Goal: Transaction & Acquisition: Purchase product/service

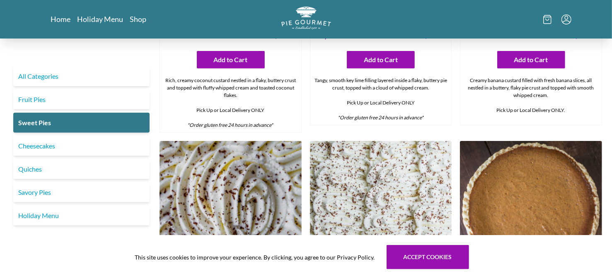
scroll to position [166, 0]
click at [373, 166] on img at bounding box center [381, 212] width 142 height 142
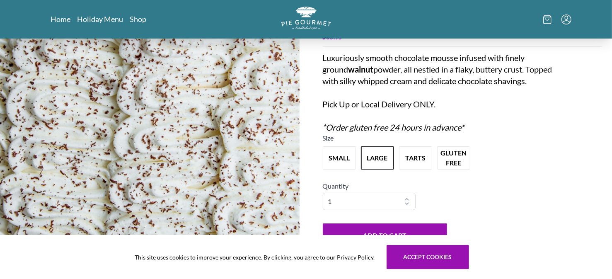
scroll to position [82, 0]
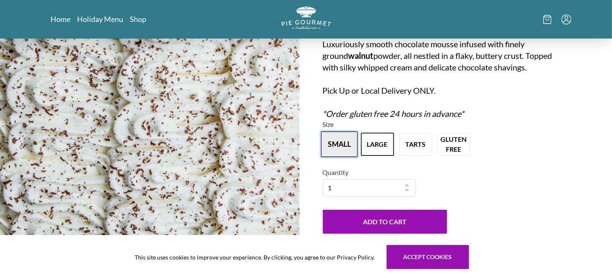
click at [343, 145] on button "small" at bounding box center [339, 144] width 36 height 26
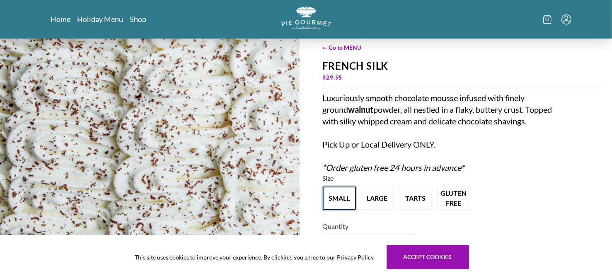
scroll to position [41, 0]
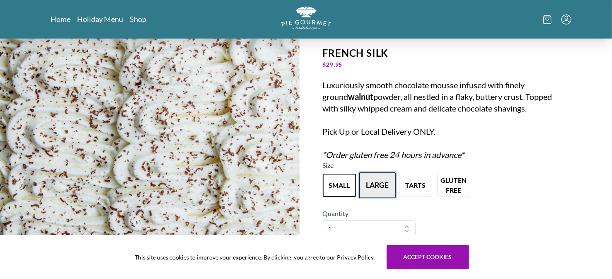
click at [380, 184] on button "large" at bounding box center [377, 185] width 36 height 26
click at [337, 182] on button "small" at bounding box center [339, 185] width 36 height 26
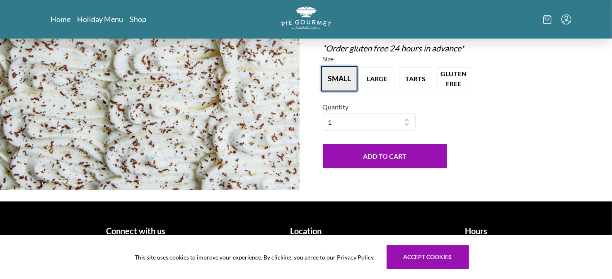
scroll to position [155, 0]
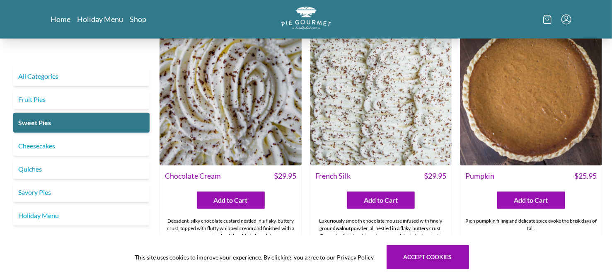
scroll to position [290, 0]
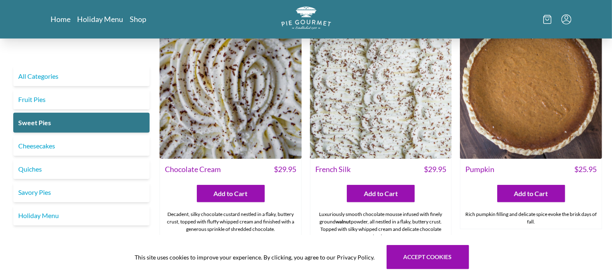
click at [243, 131] on img at bounding box center [231, 88] width 142 height 142
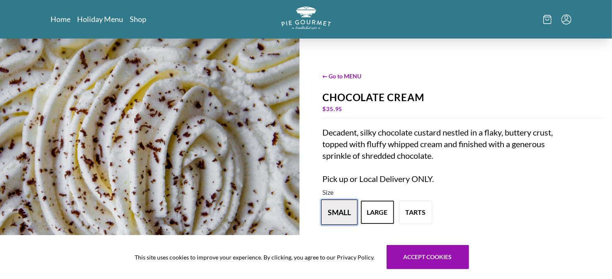
click at [334, 211] on button "small" at bounding box center [339, 212] width 36 height 26
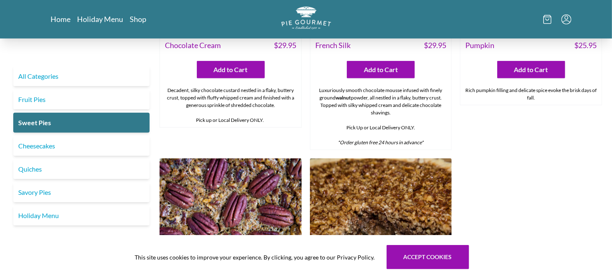
scroll to position [414, 0]
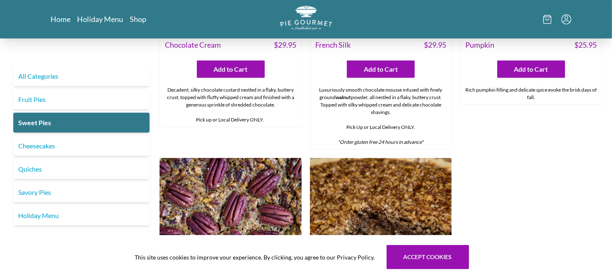
click at [303, 19] on img "Logo" at bounding box center [306, 18] width 52 height 24
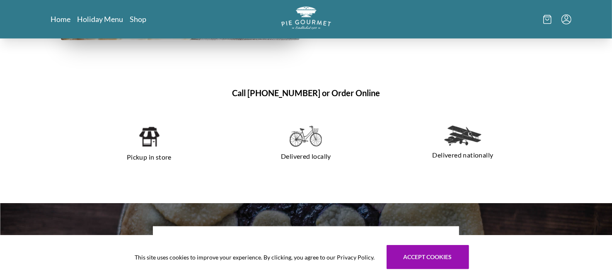
scroll to position [552, 0]
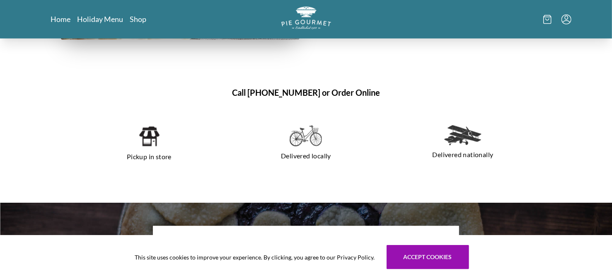
click at [146, 143] on img at bounding box center [148, 136] width 21 height 22
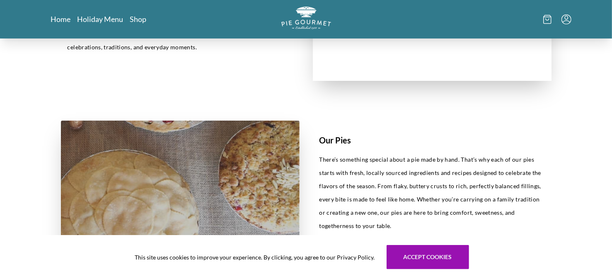
scroll to position [332, 0]
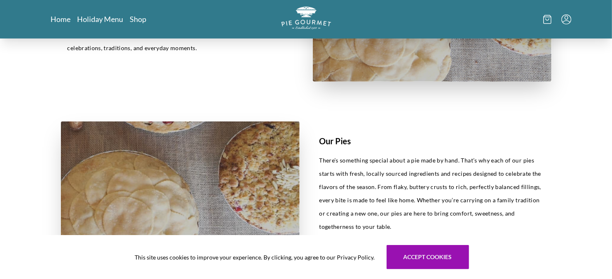
click at [546, 20] on icon at bounding box center [547, 19] width 8 height 9
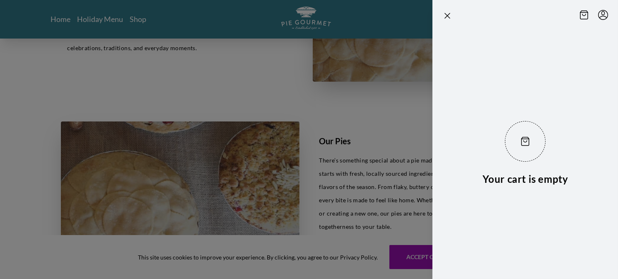
click at [271, 69] on div at bounding box center [309, 139] width 618 height 279
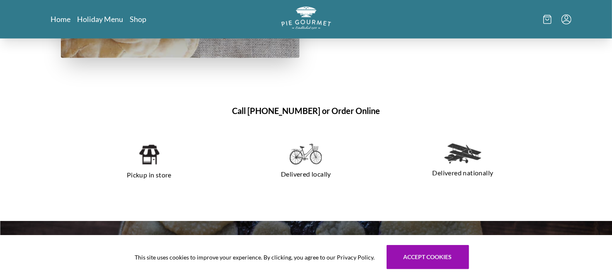
scroll to position [539, 0]
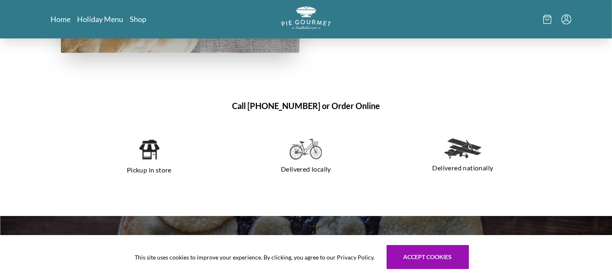
click at [148, 145] on img at bounding box center [148, 149] width 21 height 22
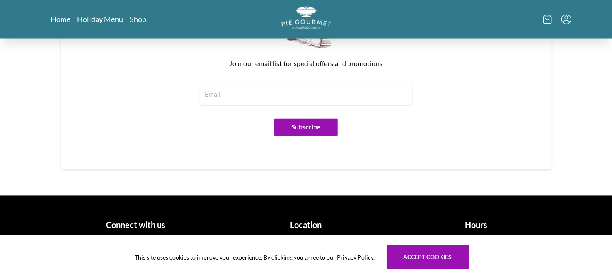
scroll to position [1049, 0]
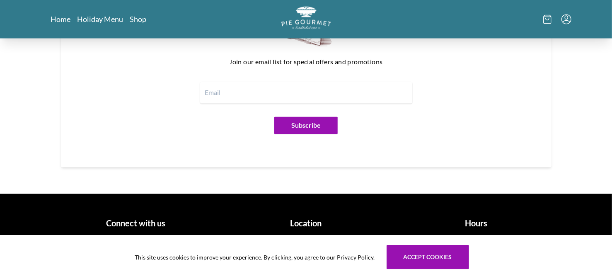
click at [298, 222] on h1 "Location" at bounding box center [306, 223] width 164 height 12
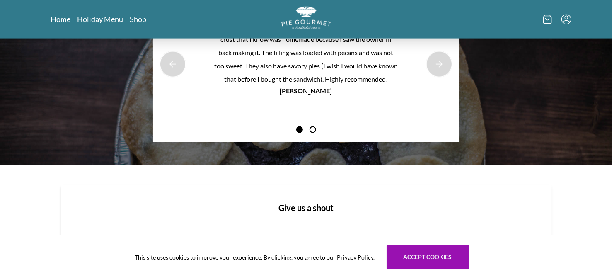
scroll to position [759, 0]
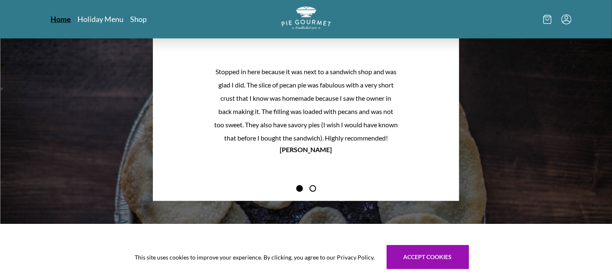
click at [63, 19] on link "Home" at bounding box center [61, 19] width 20 height 10
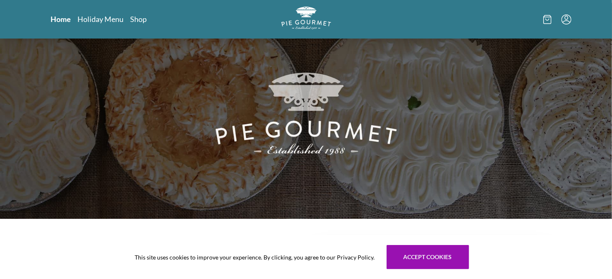
scroll to position [0, 0]
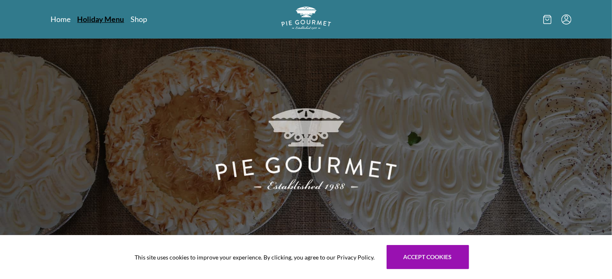
click at [107, 17] on link "Holiday Menu" at bounding box center [100, 19] width 47 height 10
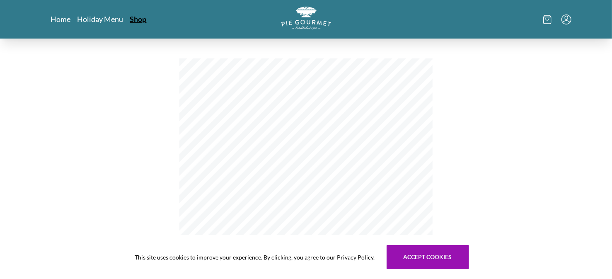
click at [135, 20] on link "Shop" at bounding box center [138, 19] width 17 height 10
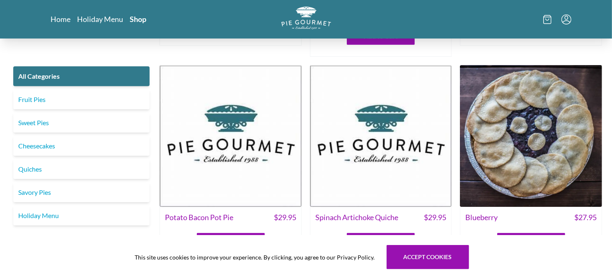
scroll to position [207, 0]
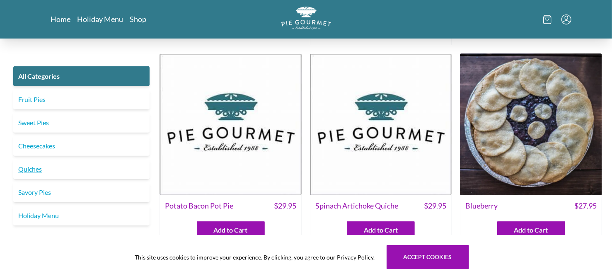
click at [111, 171] on link "Quiches" at bounding box center [81, 169] width 136 height 20
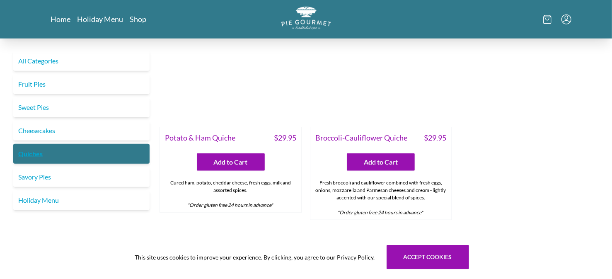
scroll to position [539, 0]
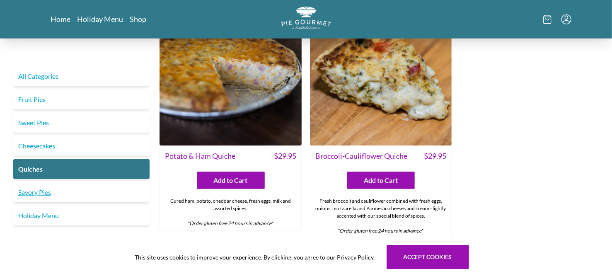
click at [42, 190] on link "Savory Pies" at bounding box center [81, 192] width 136 height 20
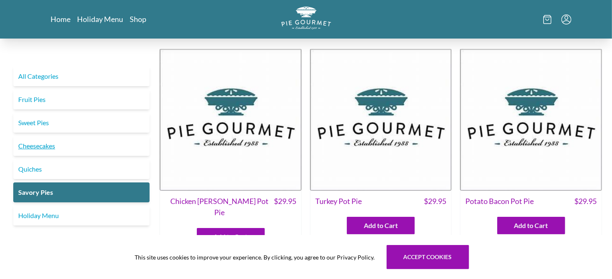
click at [41, 145] on link "Cheesecakes" at bounding box center [81, 146] width 136 height 20
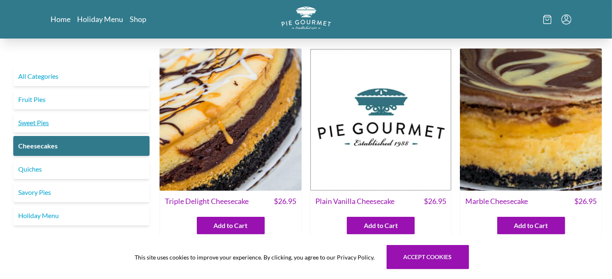
click at [40, 121] on link "Sweet Pies" at bounding box center [81, 123] width 136 height 20
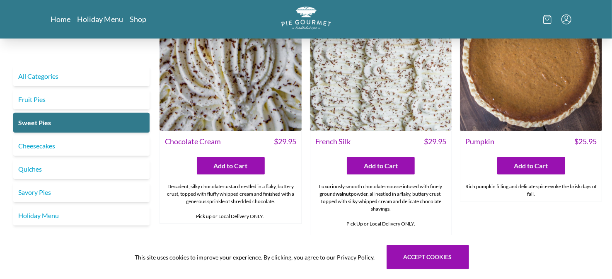
scroll to position [332, 0]
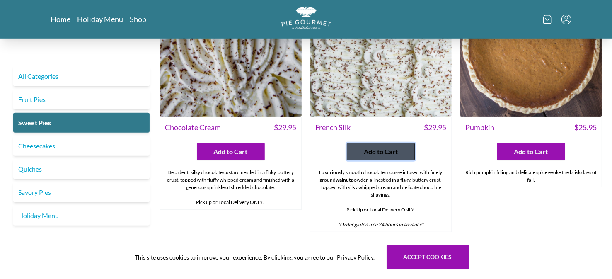
click at [372, 151] on span "Add to Cart" at bounding box center [381, 152] width 34 height 10
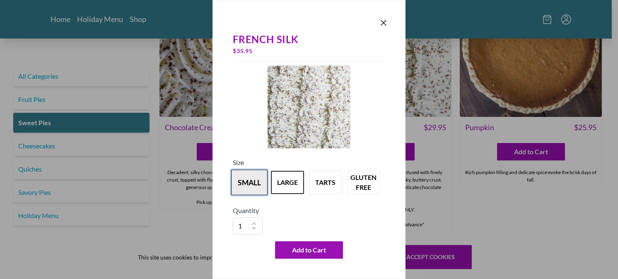
click at [253, 182] on button "small" at bounding box center [249, 182] width 36 height 26
click at [384, 20] on icon "Close panel" at bounding box center [384, 23] width 10 height 10
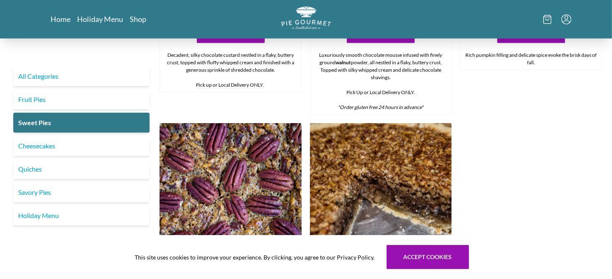
scroll to position [497, 0]
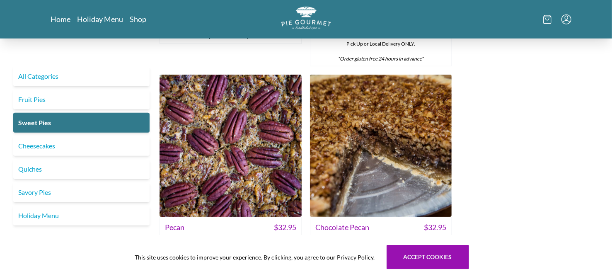
click at [266, 150] on img at bounding box center [231, 146] width 142 height 142
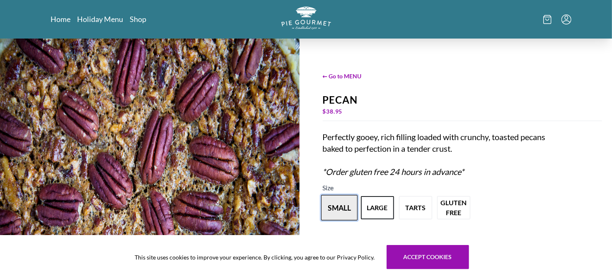
click at [340, 212] on button "small" at bounding box center [339, 208] width 36 height 26
